Goal: Transaction & Acquisition: Purchase product/service

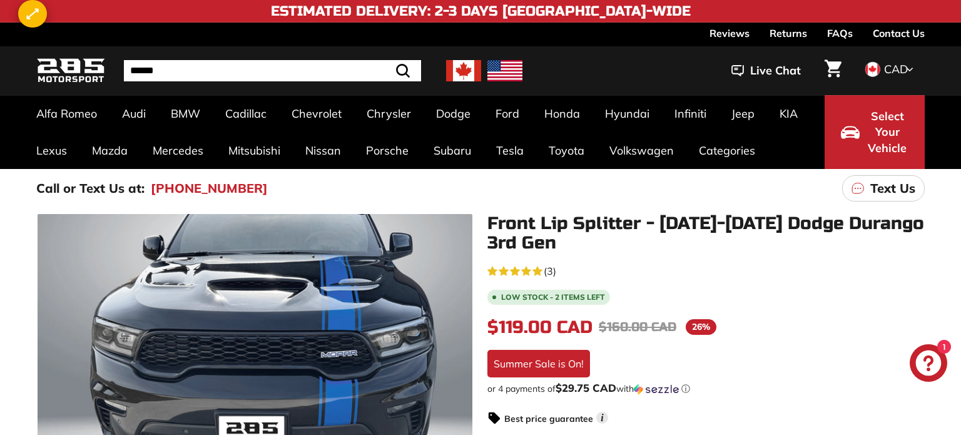
click at [546, 324] on span "$119.00 CAD" at bounding box center [540, 327] width 105 height 21
click at [526, 325] on span "$119.00 CAD" at bounding box center [540, 327] width 105 height 21
copy span "119.00"
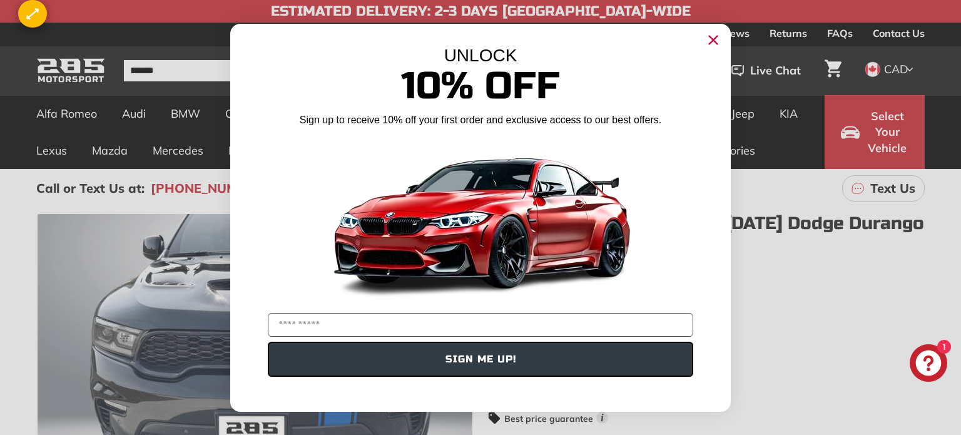
click at [863, 303] on div "Close dialog UNLOCK 10% Off Sign up to receive 10% off your first order and exc…" at bounding box center [480, 217] width 961 height 435
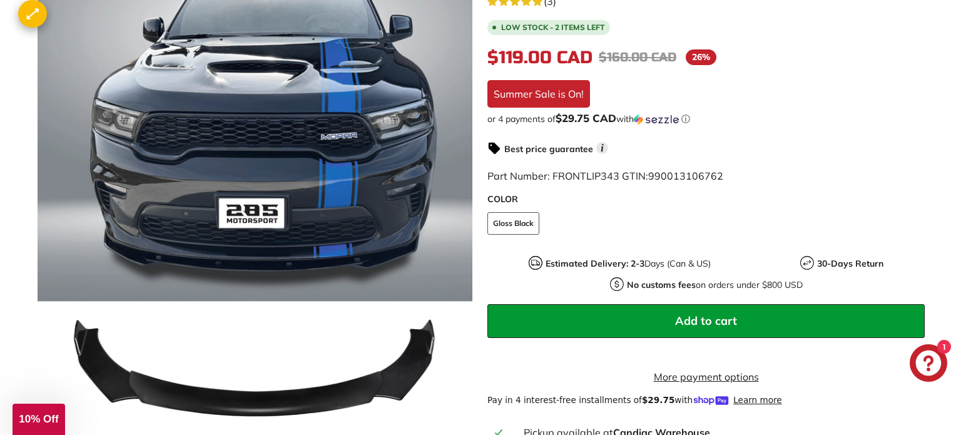
scroll to position [300, 0]
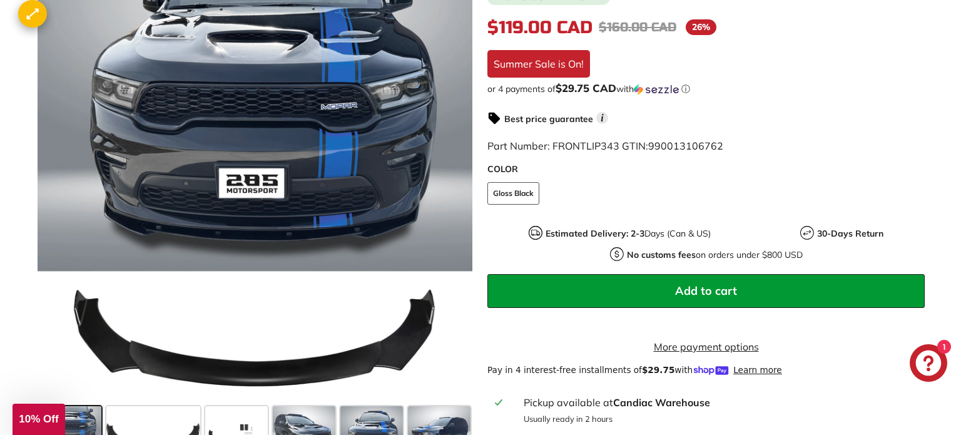
click at [699, 354] on link "More payment options" at bounding box center [707, 346] width 438 height 15
